Goal: Check status: Check status

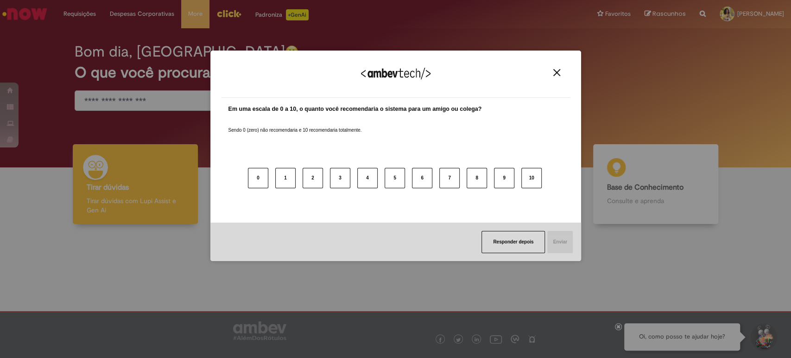
click at [555, 74] on img "Close" at bounding box center [556, 72] width 7 height 7
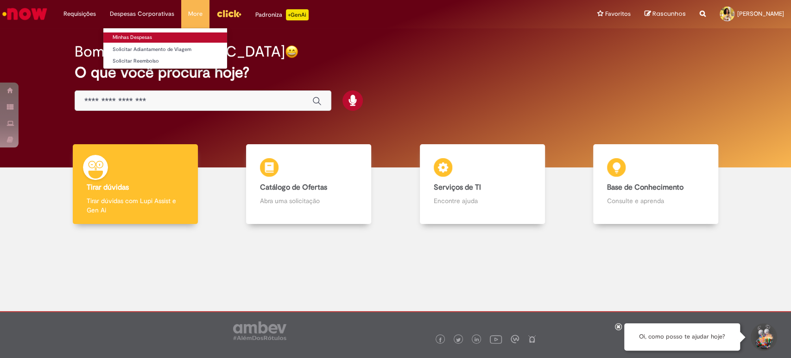
click at [142, 35] on link "Minhas Despesas" at bounding box center [165, 37] width 124 height 10
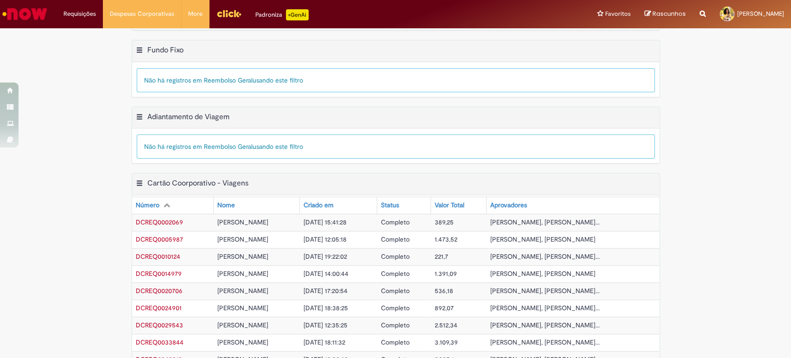
scroll to position [299, 0]
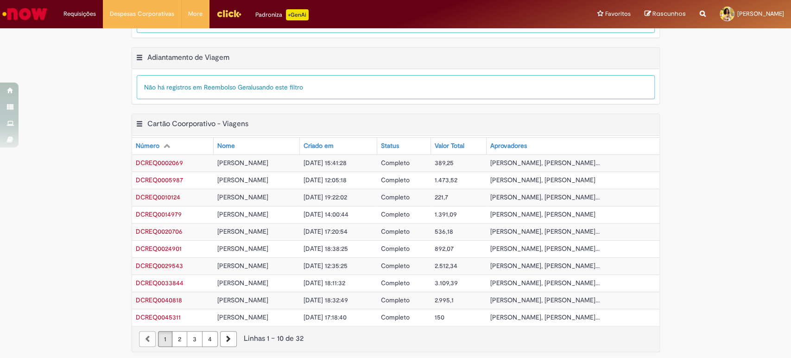
click at [178, 337] on link "2" at bounding box center [179, 339] width 15 height 16
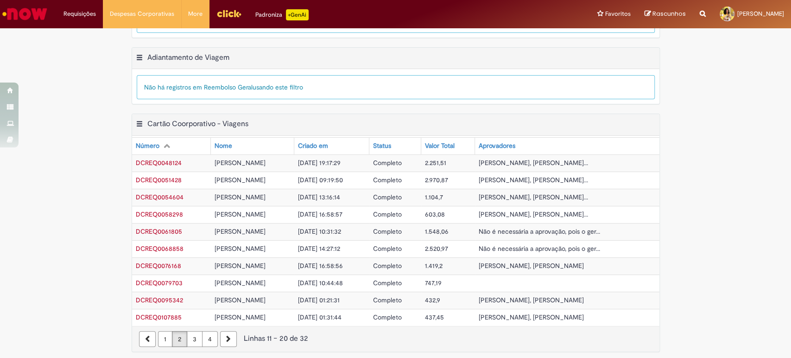
click at [191, 340] on link "3" at bounding box center [195, 339] width 16 height 16
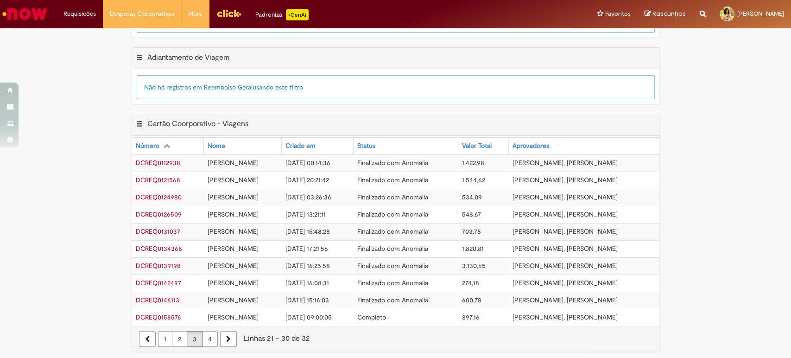
click at [375, 317] on span "Completo" at bounding box center [371, 317] width 29 height 8
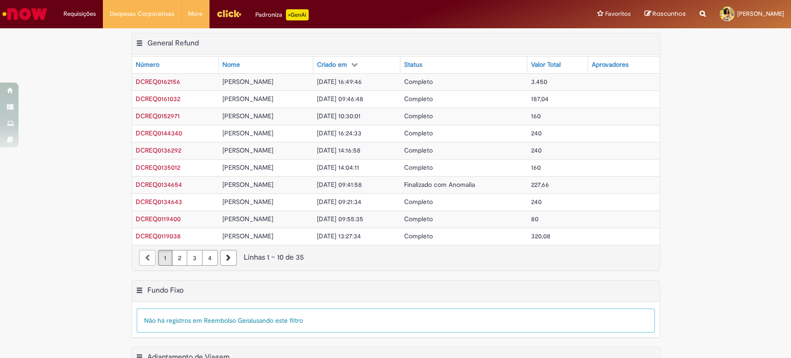
click at [193, 258] on link "3" at bounding box center [195, 258] width 16 height 16
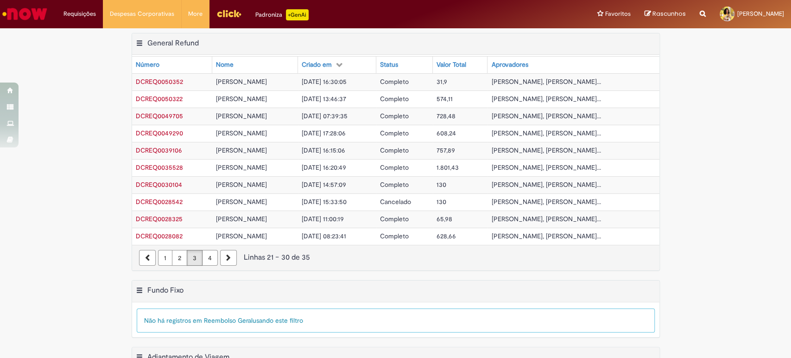
click at [202, 257] on link "4" at bounding box center [210, 258] width 16 height 16
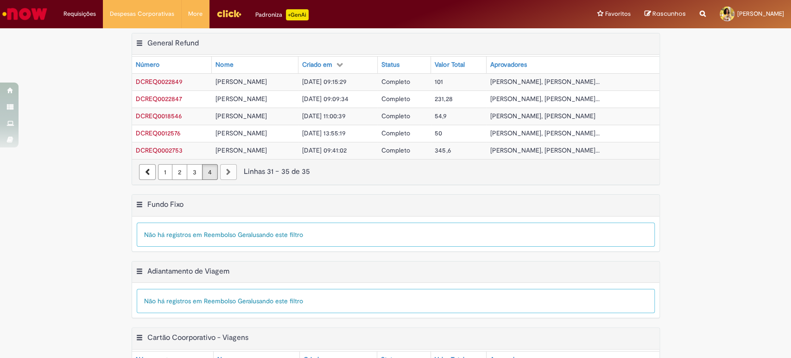
click at [190, 175] on link "3" at bounding box center [195, 172] width 16 height 16
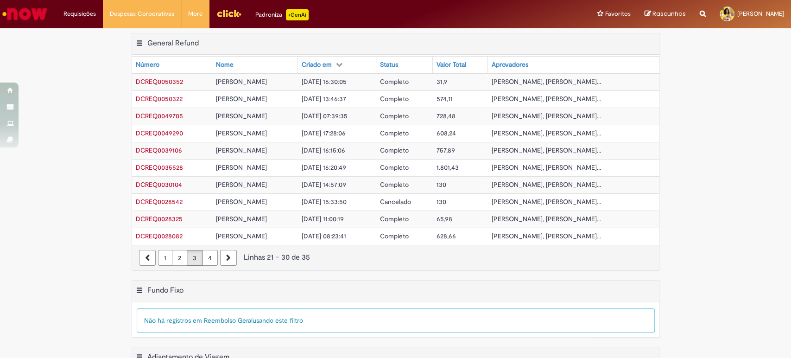
click at [175, 259] on link "2" at bounding box center [179, 258] width 15 height 16
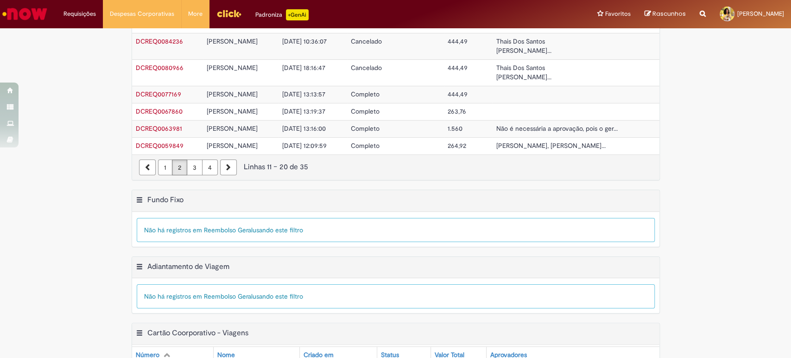
scroll to position [318, 0]
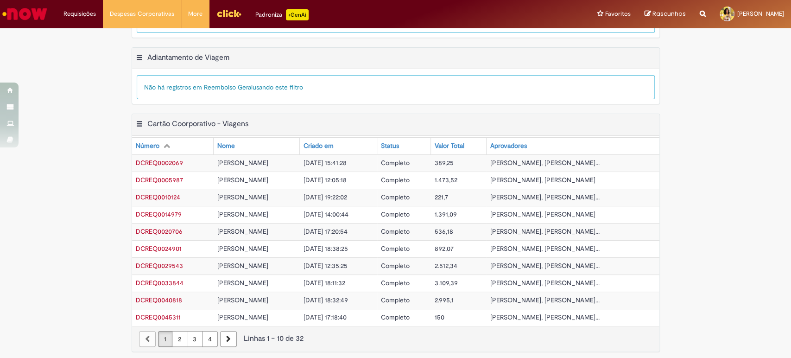
click at [202, 338] on link "4" at bounding box center [210, 339] width 16 height 16
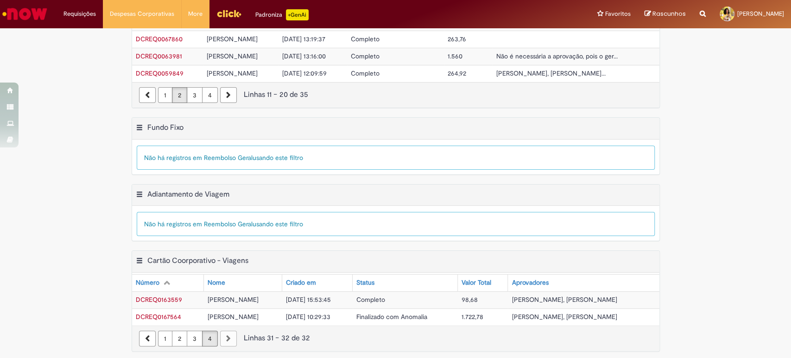
click at [412, 314] on span "Finalizado com Anomalia" at bounding box center [391, 316] width 71 height 8
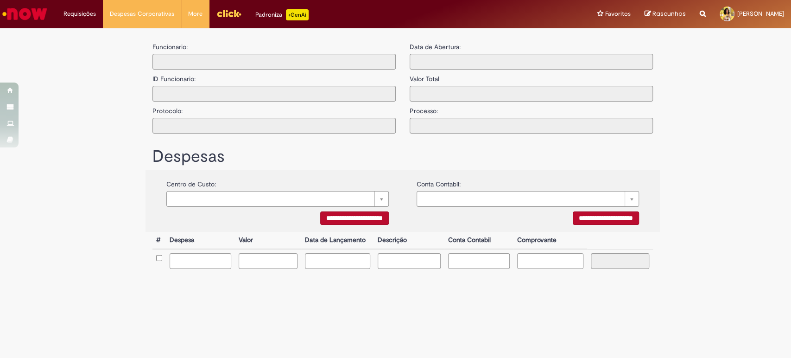
type input "**********"
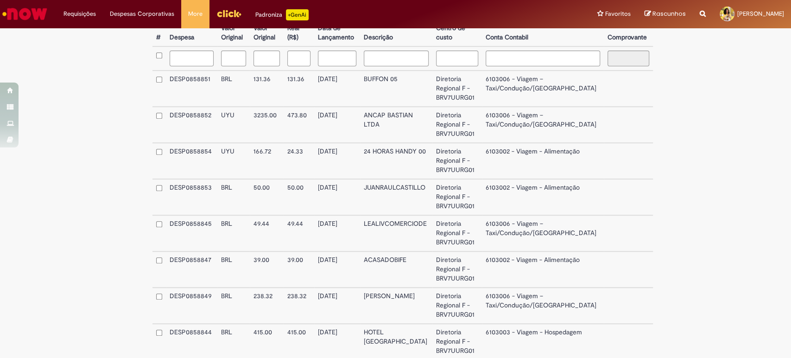
scroll to position [195, 0]
